Goal: Navigation & Orientation: Find specific page/section

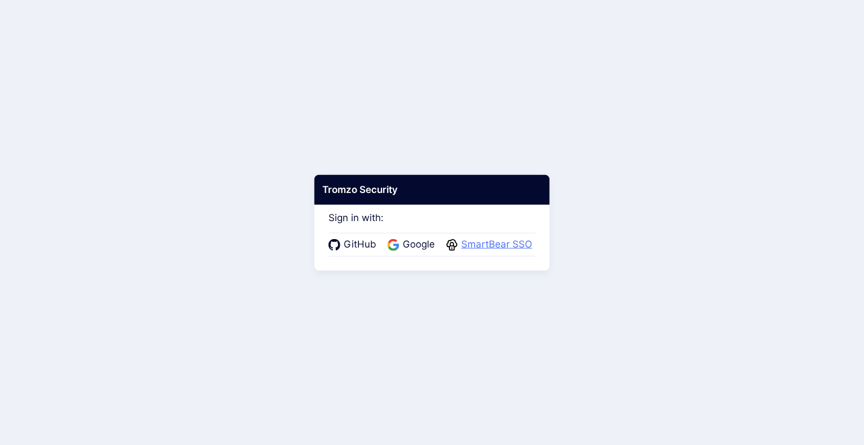
click at [479, 241] on span "SmartBear SSO" at bounding box center [497, 244] width 78 height 15
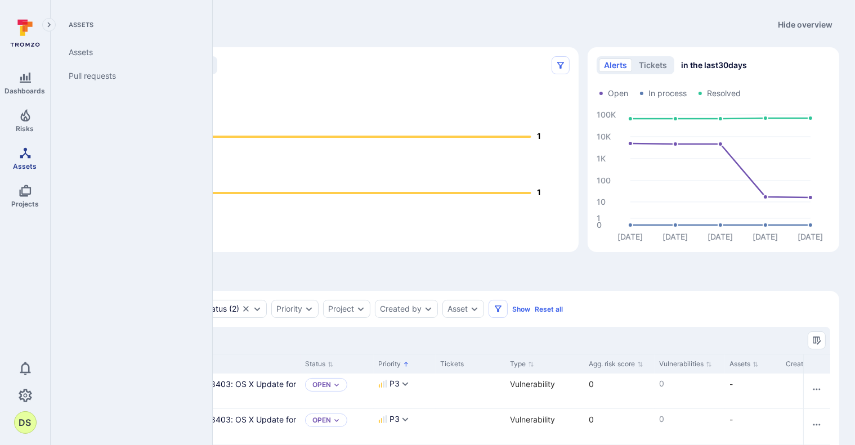
click at [23, 160] on link "Assets" at bounding box center [25, 158] width 50 height 33
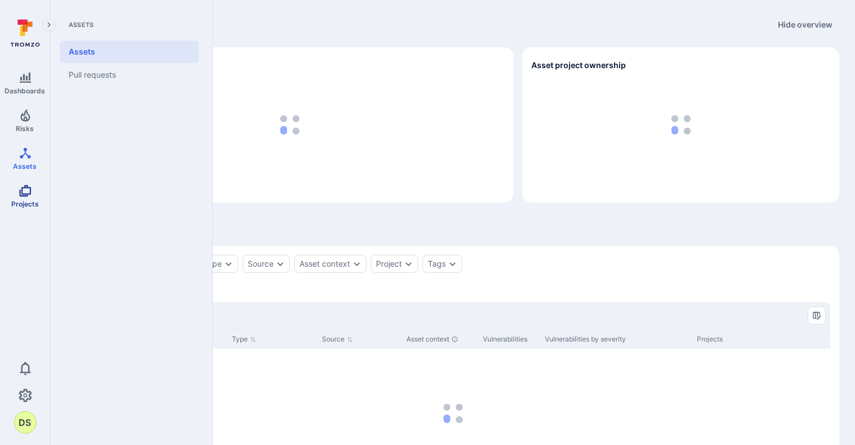
click at [25, 197] on link "Projects" at bounding box center [25, 195] width 50 height 33
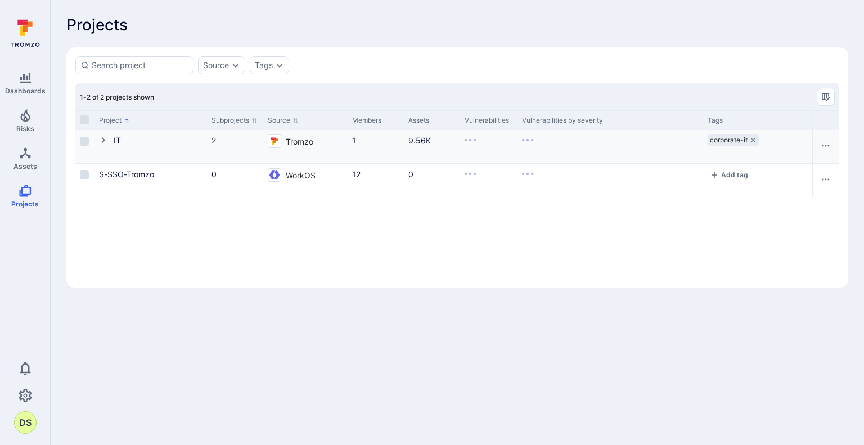
click at [104, 141] on icon "Cell for Project" at bounding box center [103, 140] width 4 height 6
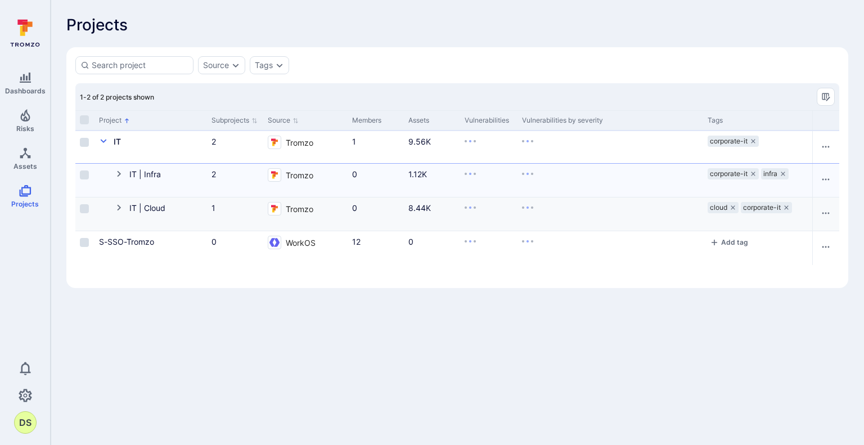
click at [116, 208] on icon "Cell for Project" at bounding box center [119, 207] width 9 height 9
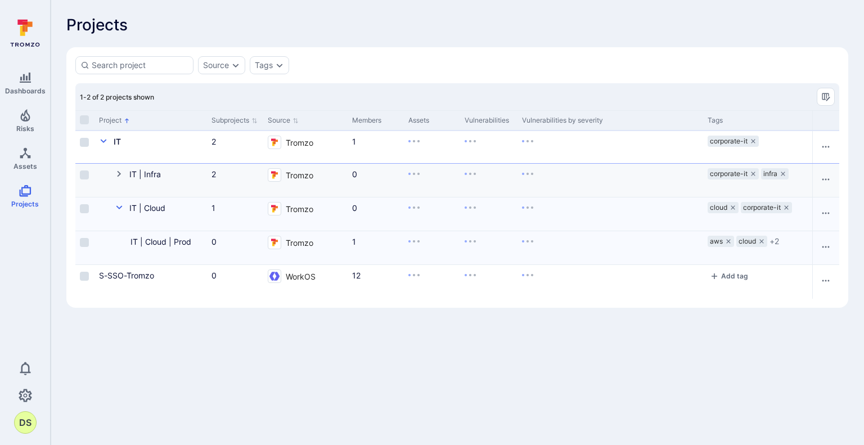
click at [119, 169] on icon "Cell for Project" at bounding box center [119, 173] width 9 height 9
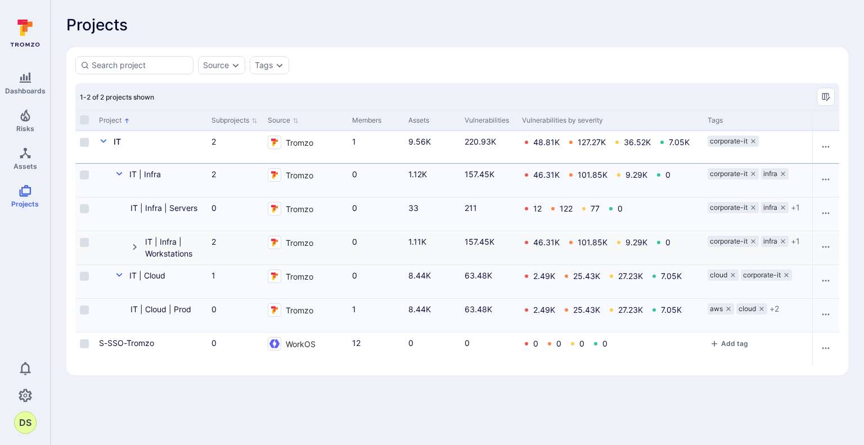
click at [133, 246] on icon "Cell for Project" at bounding box center [135, 246] width 9 height 9
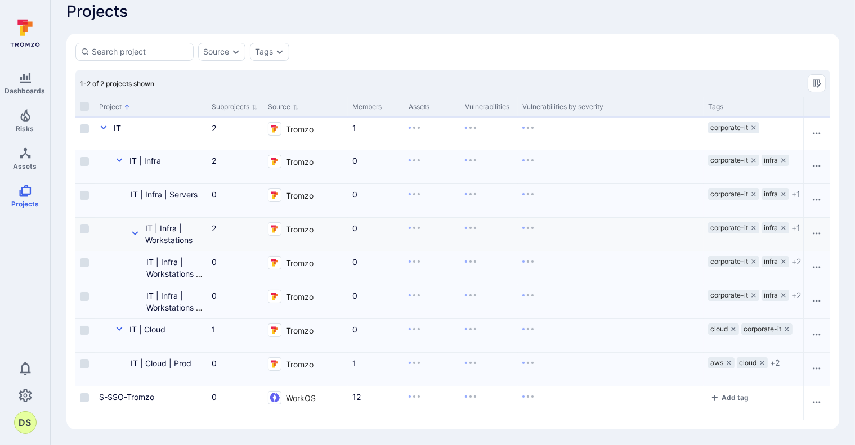
scroll to position [20, 0]
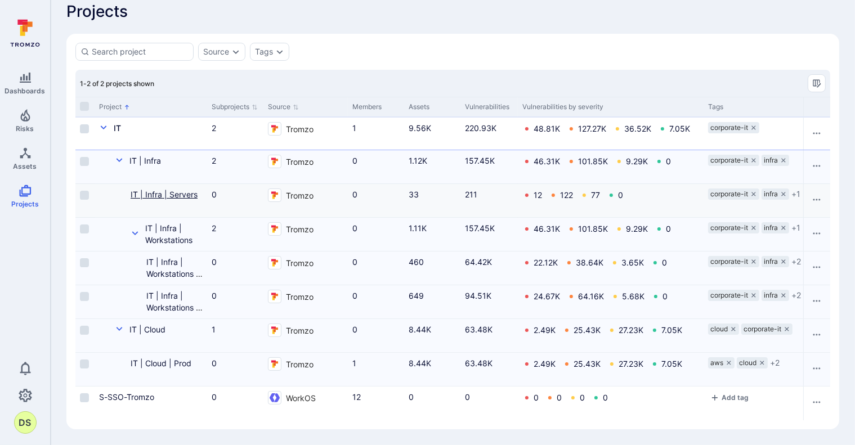
click at [164, 190] on link "IT | Infra | Servers" at bounding box center [164, 195] width 67 height 10
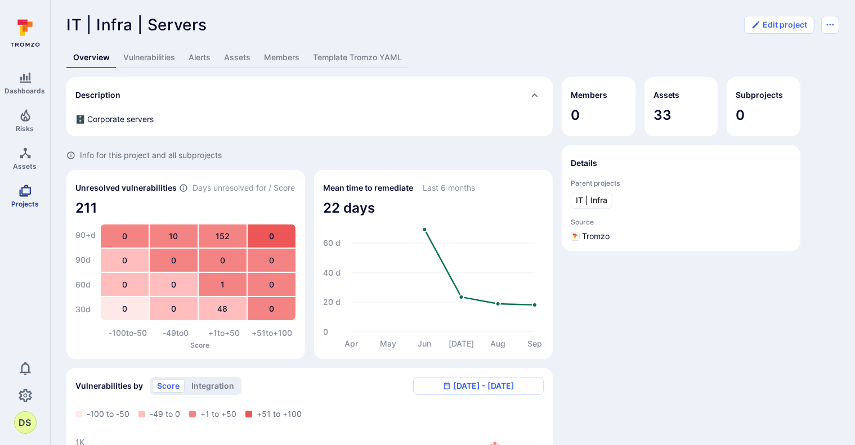
click at [28, 194] on icon "Projects" at bounding box center [25, 191] width 12 height 12
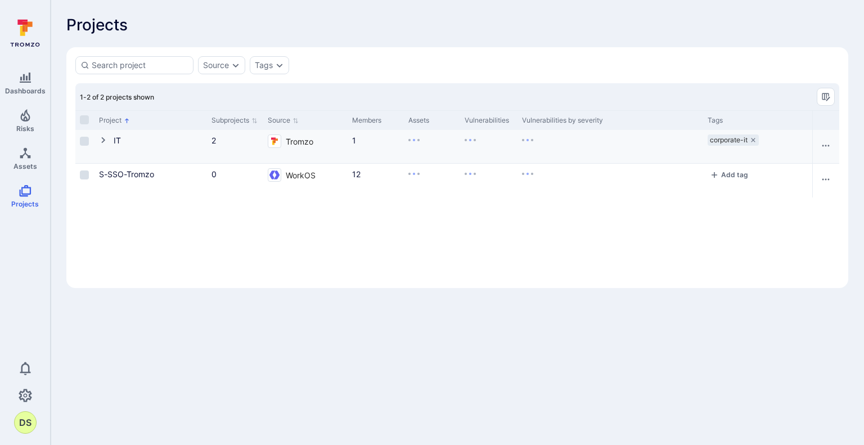
click at [105, 141] on icon "Cell for Project" at bounding box center [103, 140] width 9 height 9
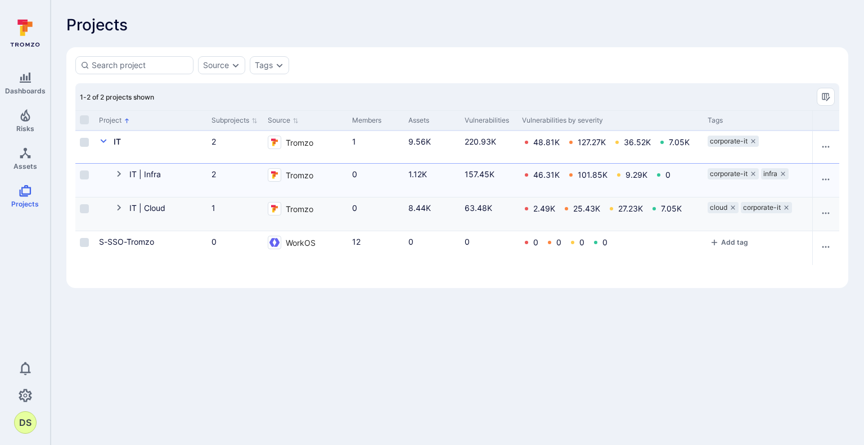
click at [116, 204] on icon "Cell for Project" at bounding box center [119, 207] width 9 height 9
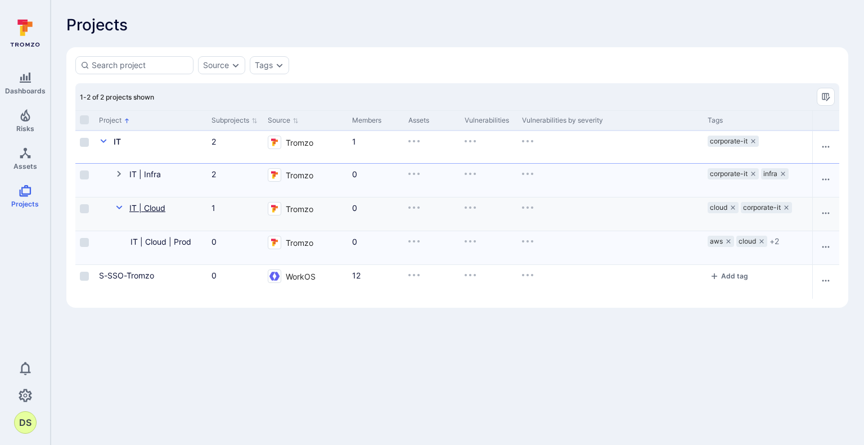
click at [155, 210] on link "IT | Cloud" at bounding box center [147, 208] width 36 height 10
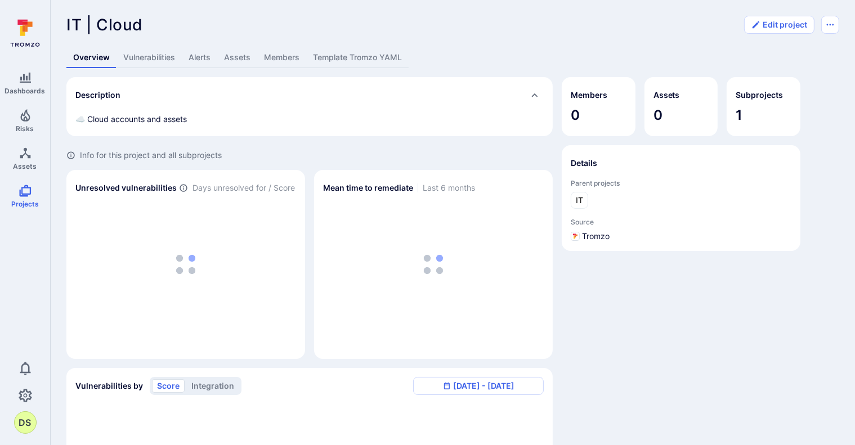
click at [287, 58] on link "Members" at bounding box center [281, 57] width 49 height 21
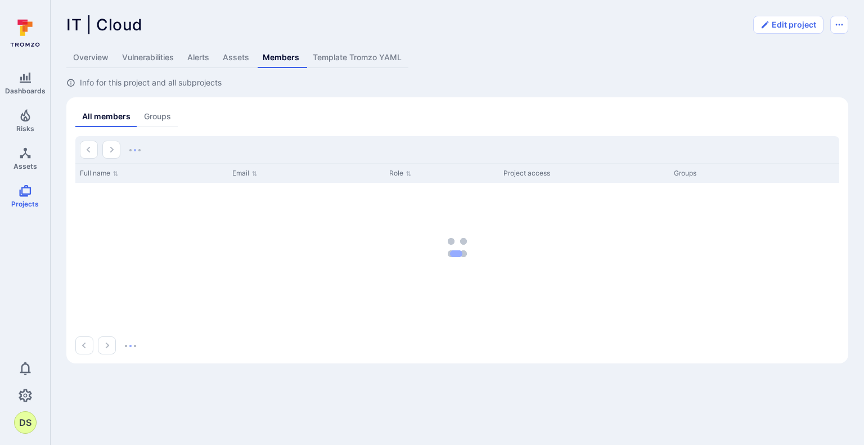
click at [356, 62] on link "Template Tromzo YAML" at bounding box center [357, 57] width 102 height 21
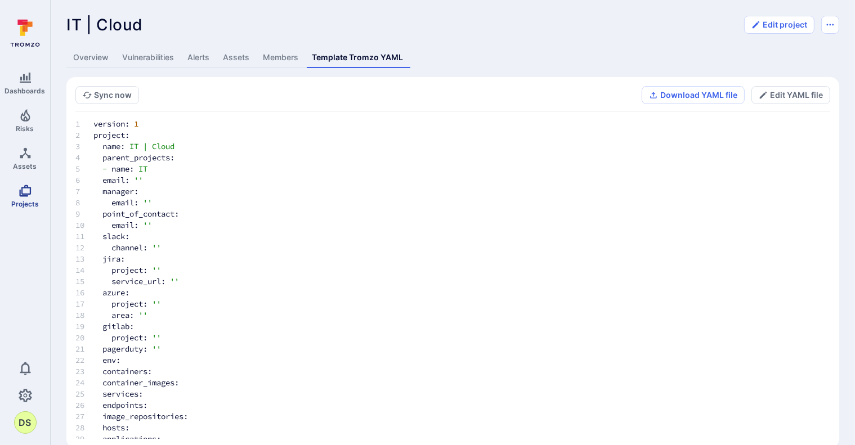
click at [25, 195] on icon "Projects" at bounding box center [26, 191] width 14 height 14
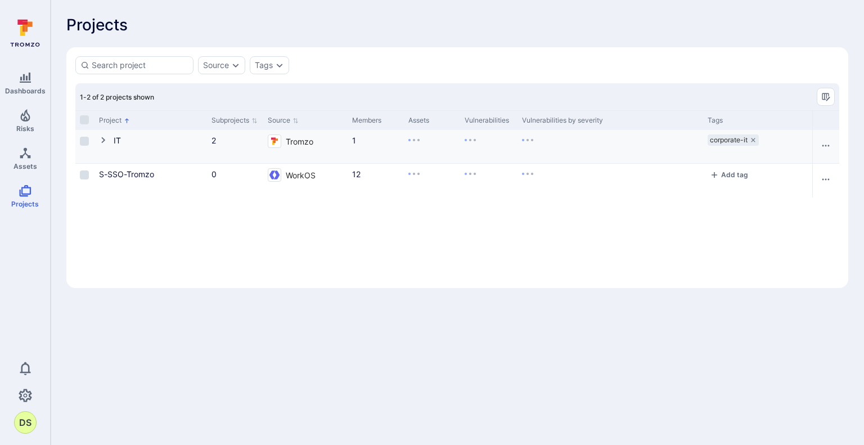
click at [103, 139] on icon "Cell for Project" at bounding box center [103, 140] width 9 height 9
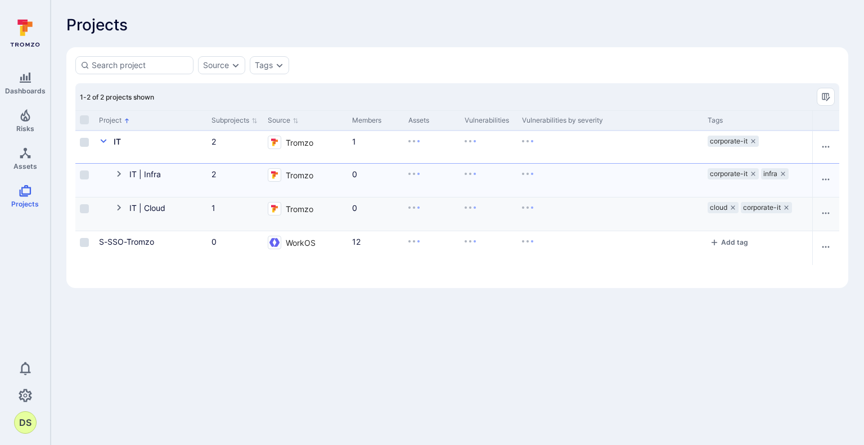
click at [119, 209] on icon "Cell for Project" at bounding box center [119, 208] width 4 height 6
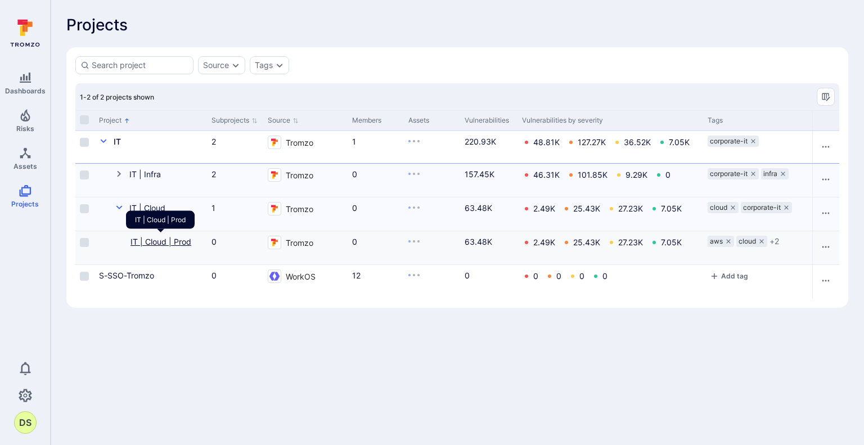
click at [171, 241] on link "IT | Cloud | Prod" at bounding box center [161, 242] width 61 height 10
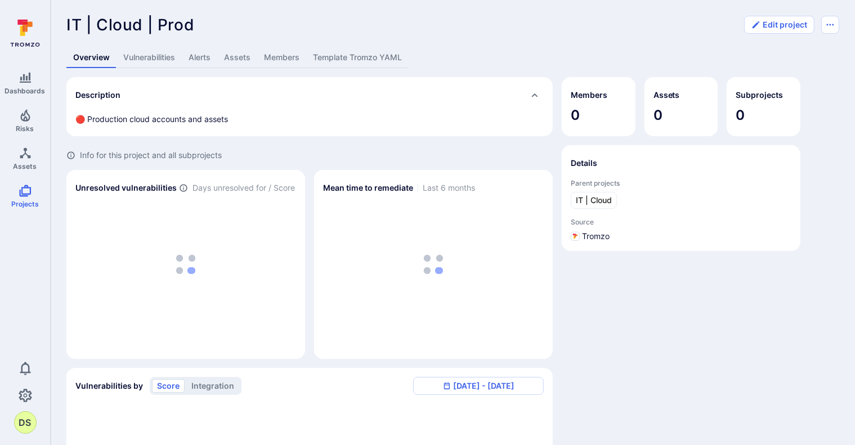
click at [353, 68] on link "Template Tromzo YAML" at bounding box center [357, 57] width 102 height 21
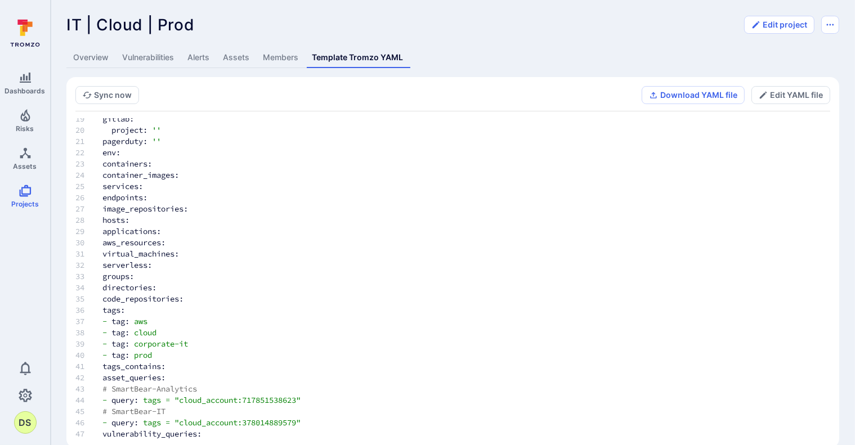
scroll to position [18, 0]
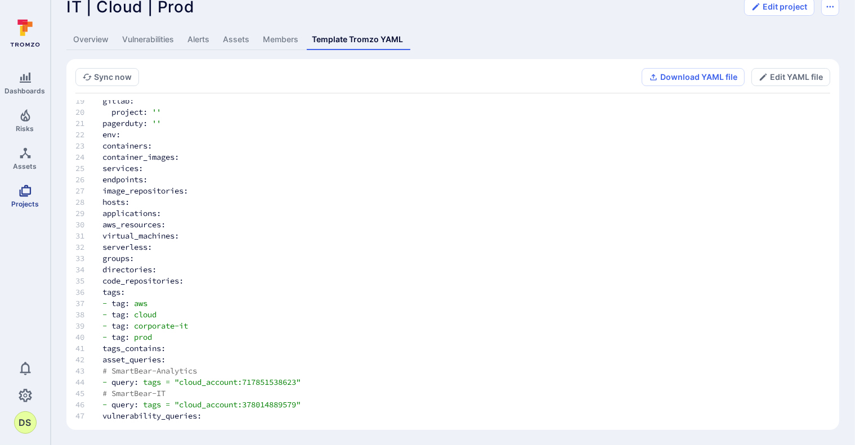
click at [25, 192] on icon "Projects" at bounding box center [26, 191] width 14 height 14
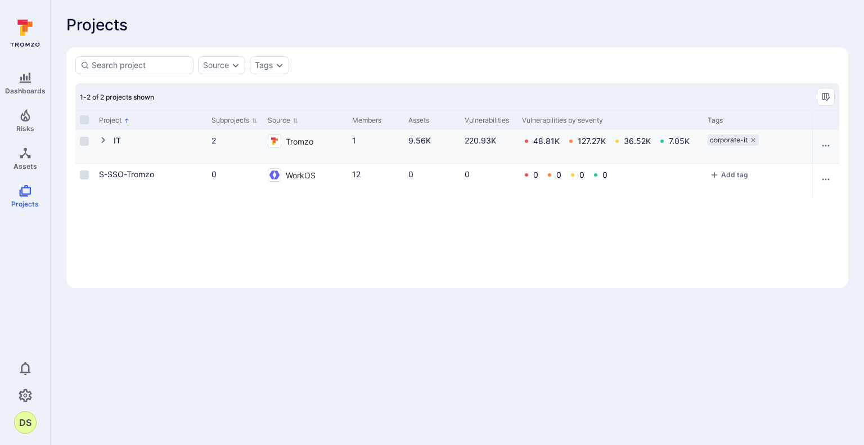
click at [101, 137] on icon "Cell for Project" at bounding box center [103, 140] width 4 height 6
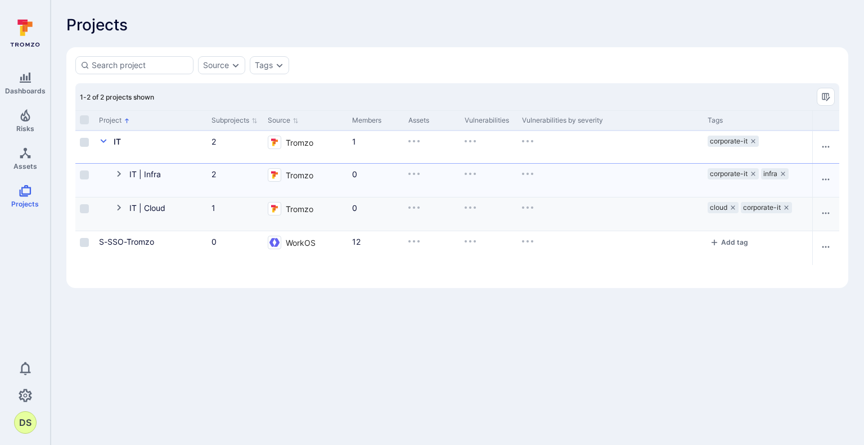
click at [119, 207] on icon "Cell for Project" at bounding box center [119, 207] width 9 height 9
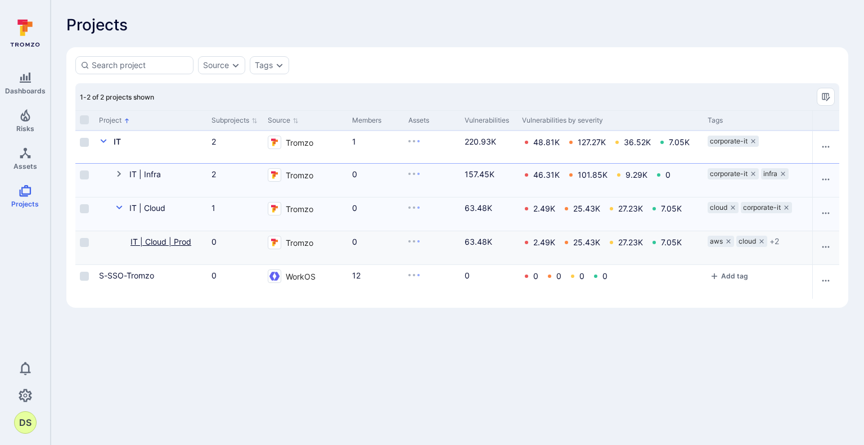
click at [166, 241] on link "IT | Cloud | Prod" at bounding box center [161, 242] width 61 height 10
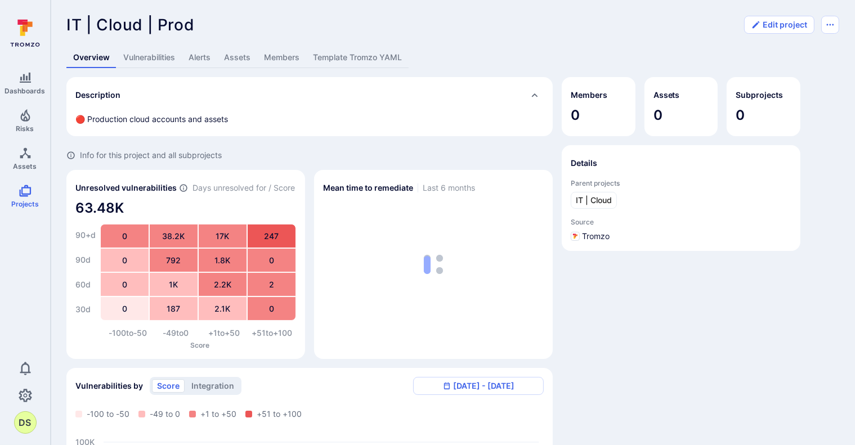
click at [236, 60] on link "Assets" at bounding box center [237, 57] width 40 height 21
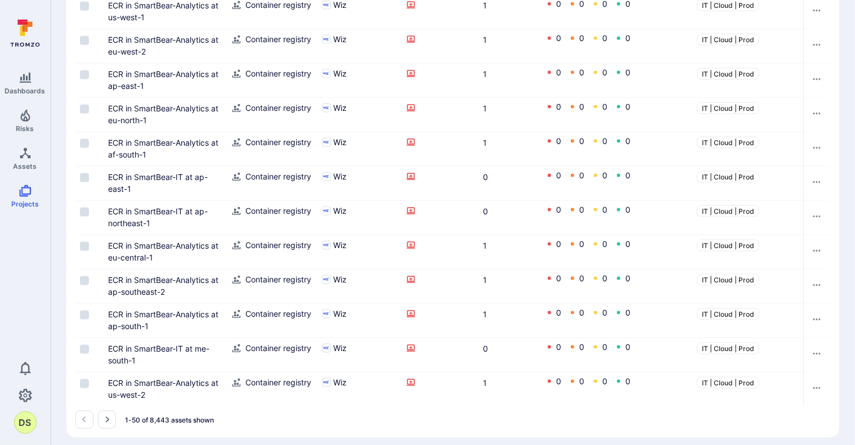
scroll to position [1548, 0]
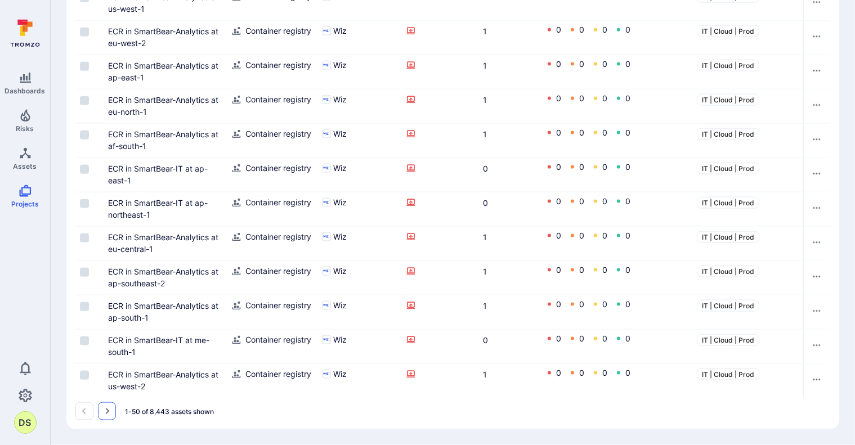
click at [111, 411] on icon "Go to the next page" at bounding box center [106, 411] width 9 height 9
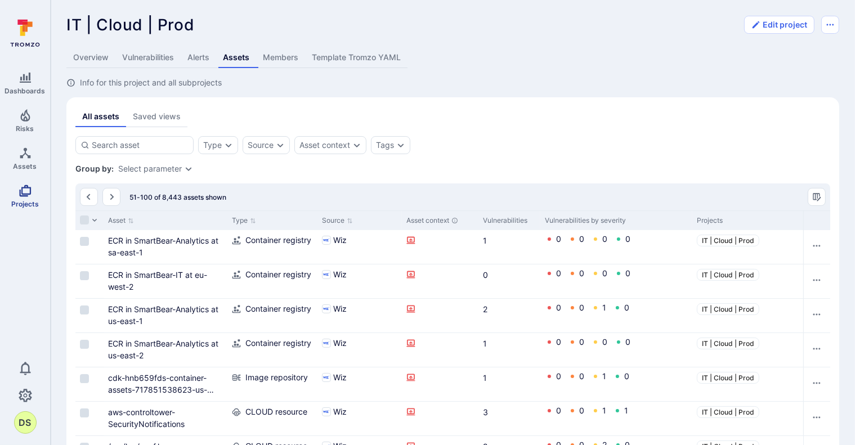
click at [26, 192] on icon "Projects" at bounding box center [26, 191] width 14 height 14
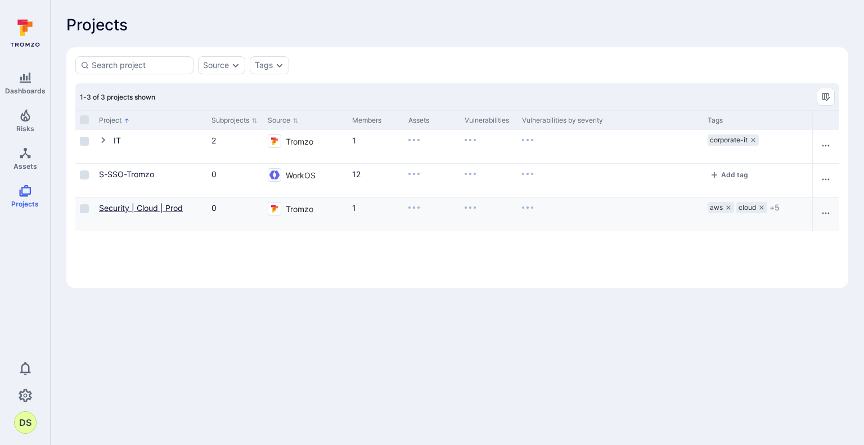
click at [135, 209] on link "Security | Cloud | Prod" at bounding box center [141, 208] width 84 height 10
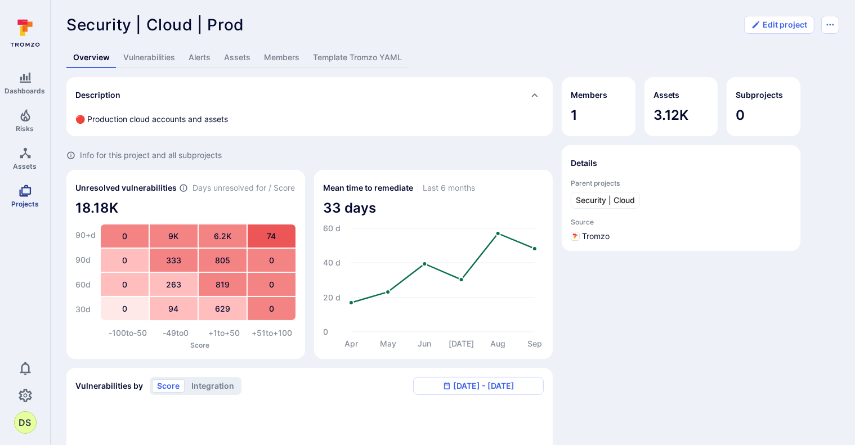
click at [29, 195] on icon "Projects" at bounding box center [26, 191] width 14 height 14
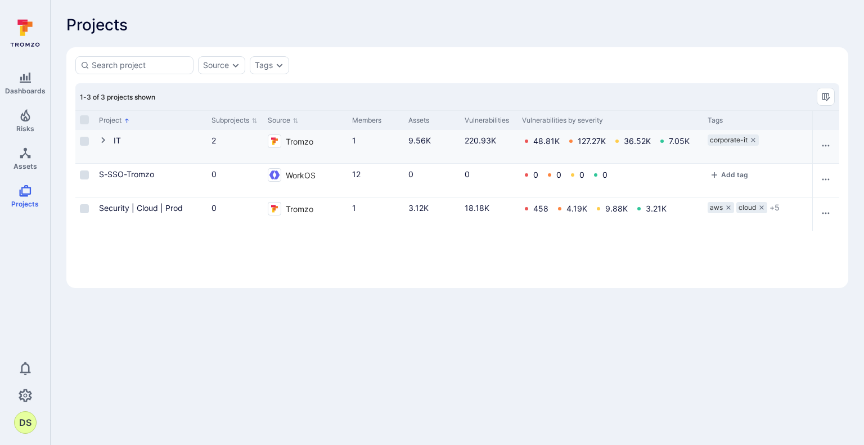
click at [101, 141] on icon "Cell for Project" at bounding box center [103, 140] width 9 height 9
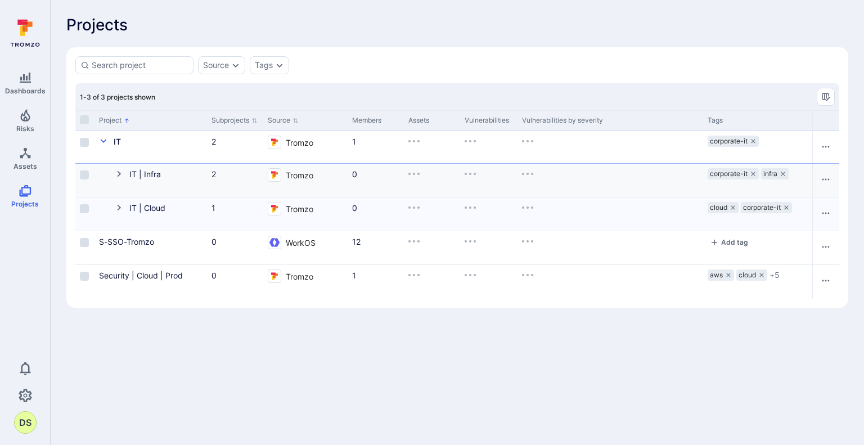
click at [118, 175] on icon "Cell for Project" at bounding box center [119, 174] width 4 height 6
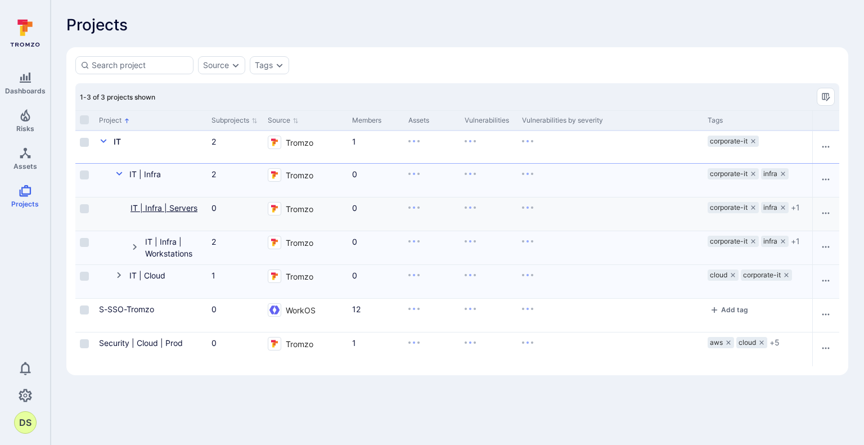
click at [176, 207] on link "IT | Infra | Servers" at bounding box center [164, 208] width 67 height 10
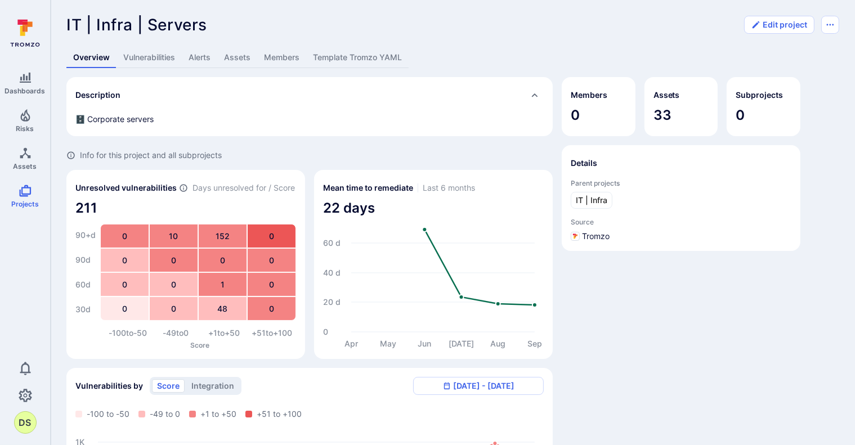
click at [147, 55] on link "Vulnerabilities" at bounding box center [148, 57] width 65 height 21
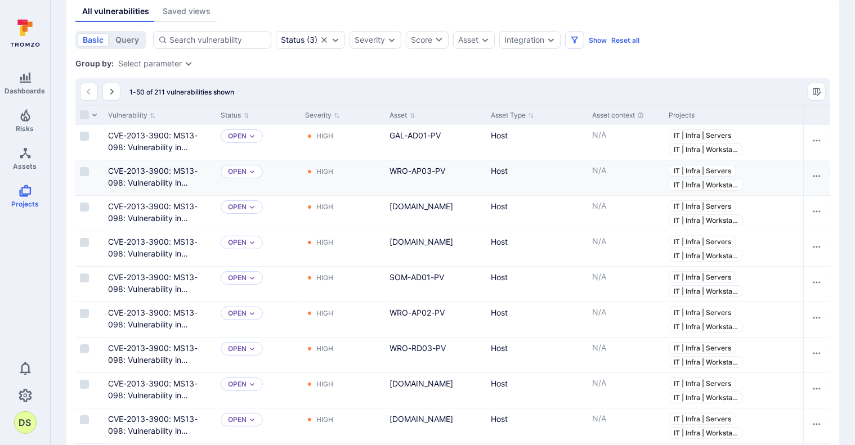
scroll to position [271, 0]
